Goal: Obtain resource: Obtain resource

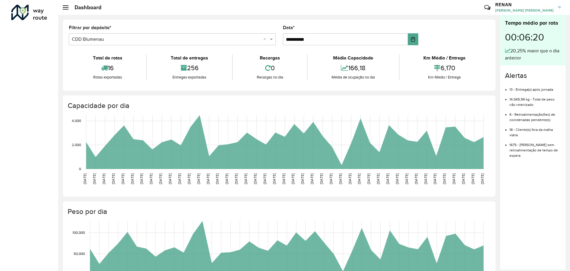
click at [64, 8] on div at bounding box center [66, 7] width 6 height 4
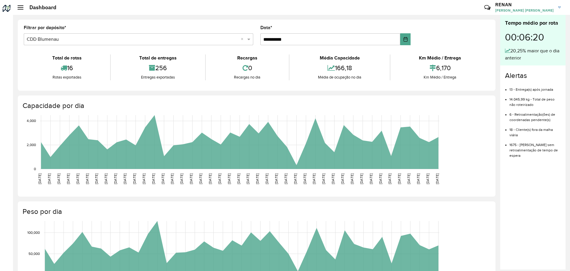
click at [24, 8] on h2 "Dashboard" at bounding box center [39, 7] width 33 height 7
click at [20, 8] on div at bounding box center [21, 7] width 6 height 4
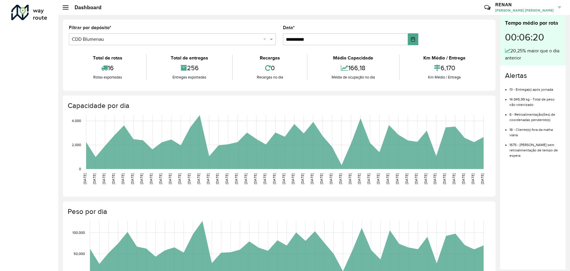
click at [32, 18] on div at bounding box center [29, 12] width 36 height 15
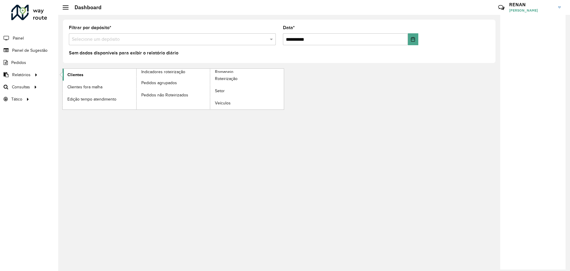
click at [75, 73] on span "Clientes" at bounding box center [75, 75] width 16 height 6
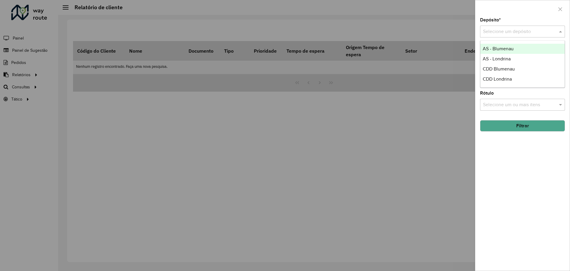
click at [545, 27] on div "Selecione um depósito" at bounding box center [522, 32] width 85 height 12
click at [509, 72] on div "CDD Blumenau" at bounding box center [523, 69] width 84 height 10
click at [499, 59] on input "text" at bounding box center [520, 56] width 76 height 7
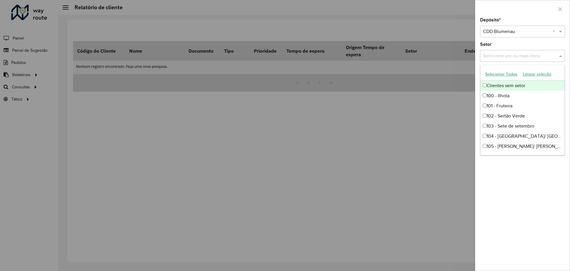
click at [499, 59] on input "text" at bounding box center [520, 56] width 76 height 7
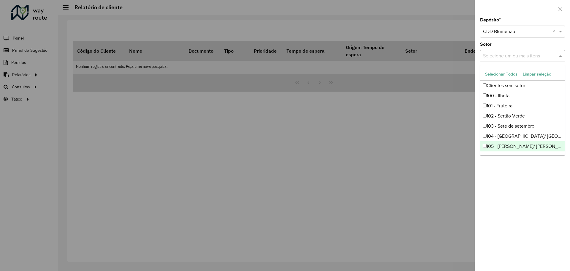
click at [514, 188] on div "Depósito * Selecione um depósito × CDD Blumenau × Setor Selecione um ou mais it…" at bounding box center [523, 144] width 94 height 252
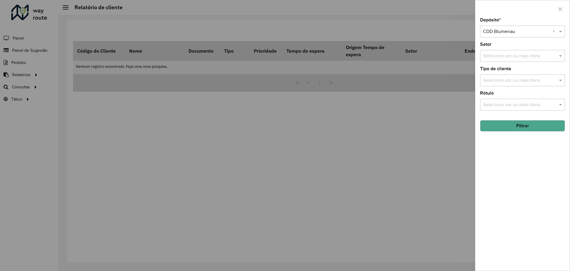
click at [513, 127] on button "Filtrar" at bounding box center [522, 125] width 85 height 11
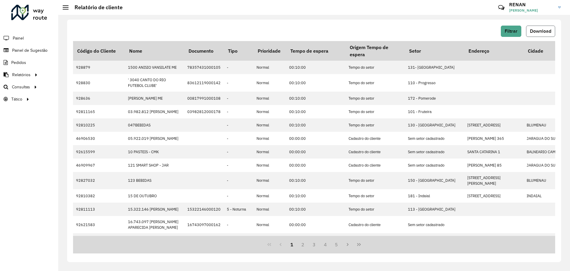
click at [534, 30] on span "Download" at bounding box center [540, 31] width 21 height 5
